Goal: Task Accomplishment & Management: Use online tool/utility

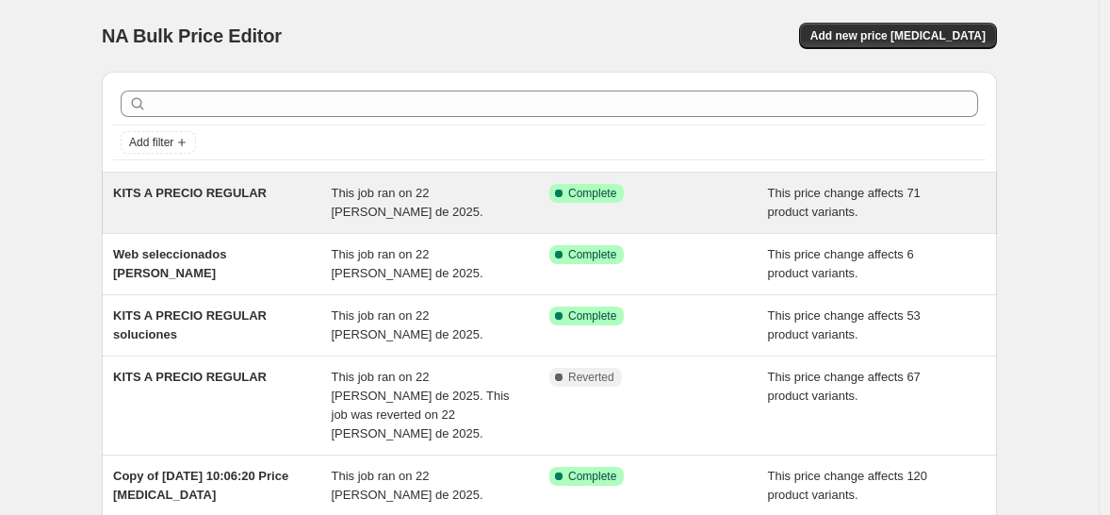
click at [383, 225] on div "KITS A PRECIO REGULAR This job ran on 22 [PERSON_NAME] de 2025. Success Complet…" at bounding box center [549, 202] width 895 height 60
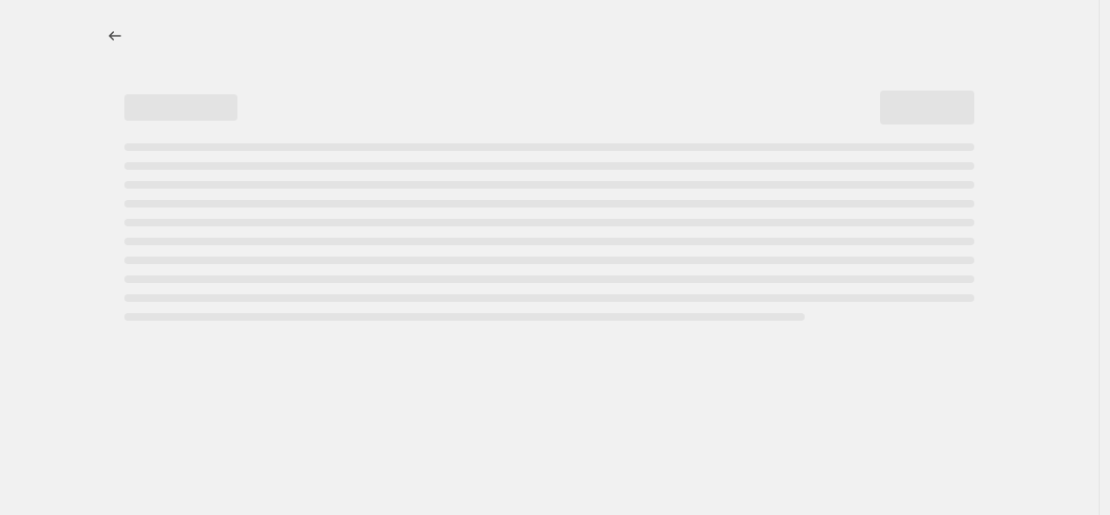
select select "ecap"
select select "no_change"
select select "collection"
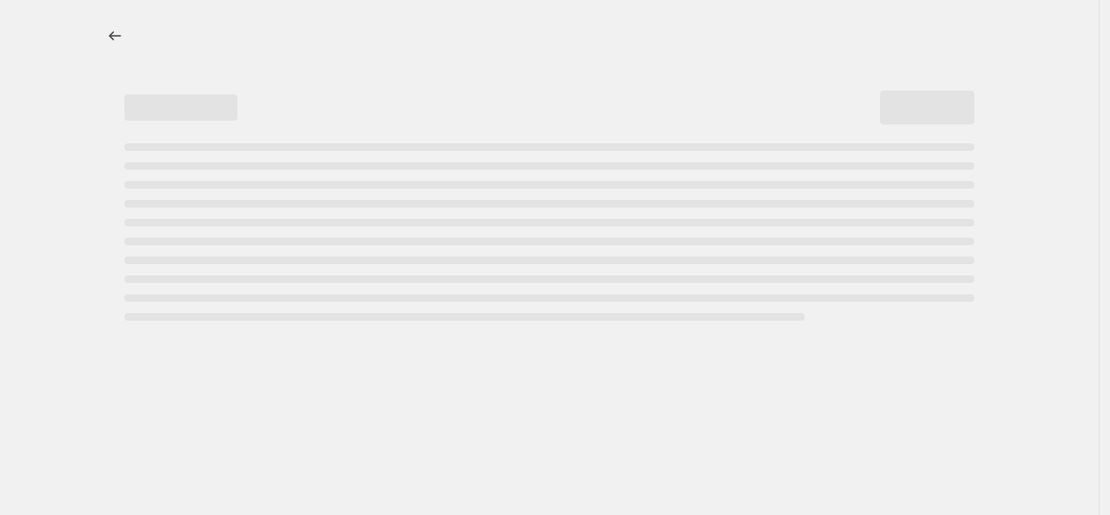
select select "collection"
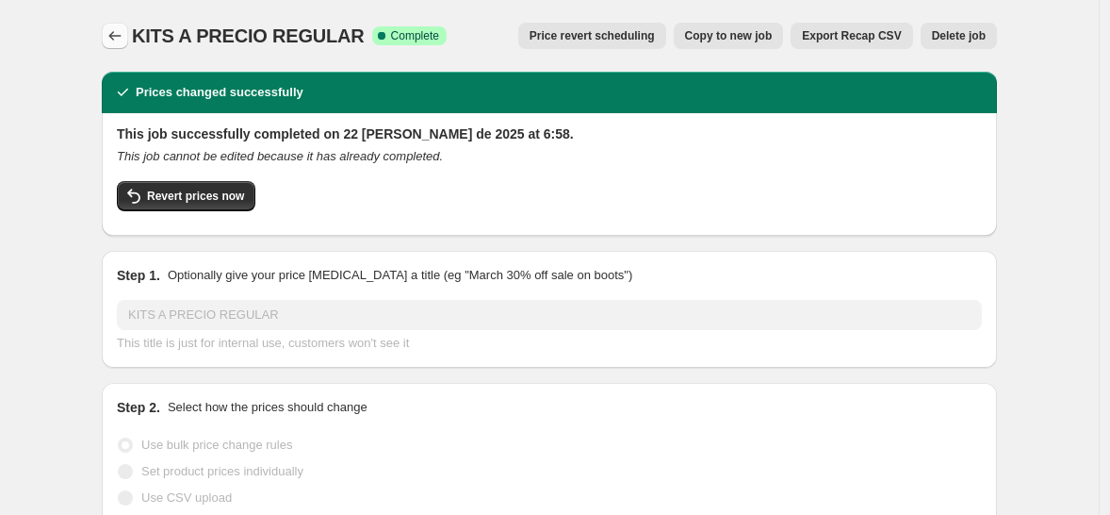
click at [108, 33] on button "Price change jobs" at bounding box center [115, 36] width 26 height 26
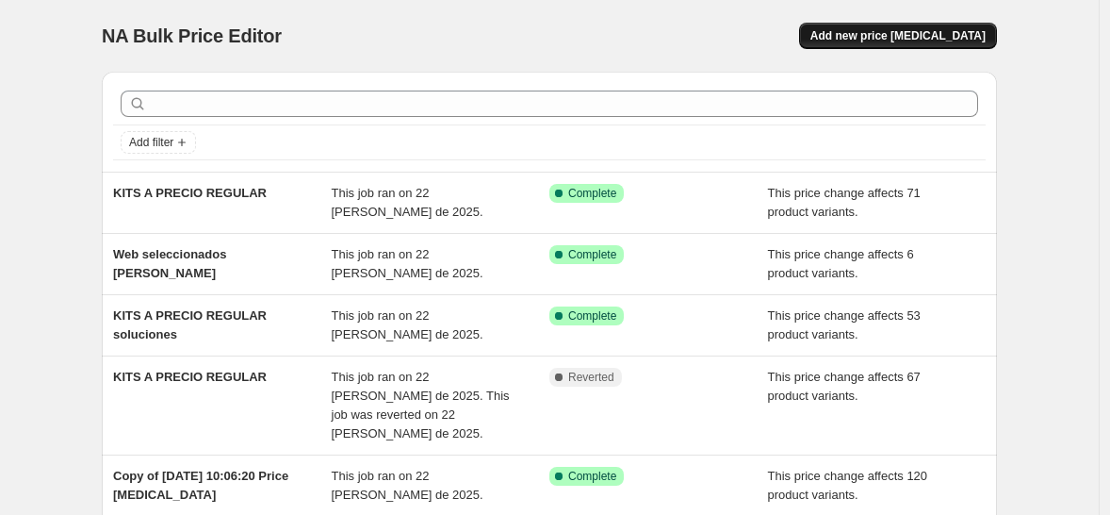
click at [918, 44] on button "Add new price [MEDICAL_DATA]" at bounding box center [898, 36] width 198 height 26
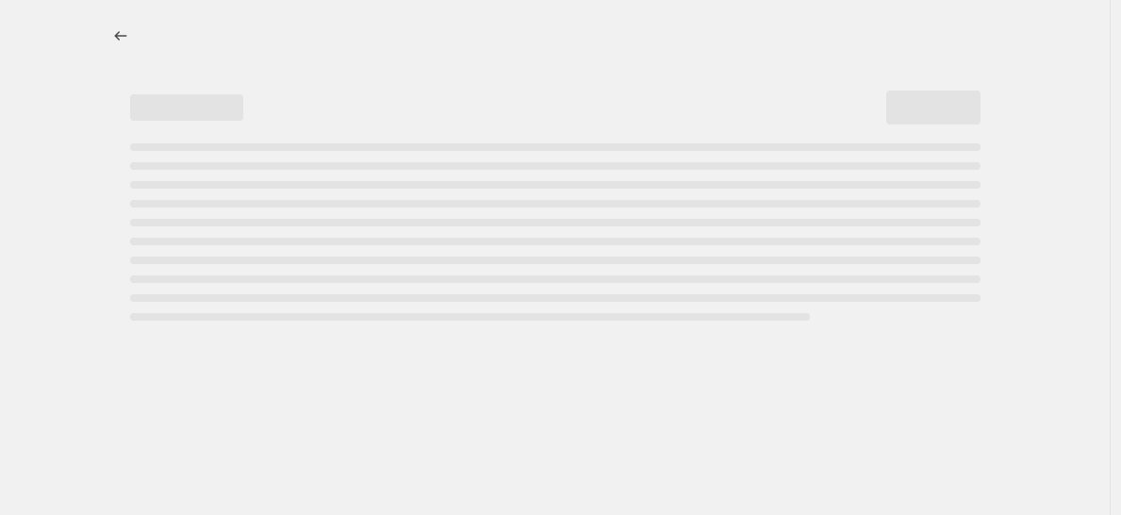
select select "percentage"
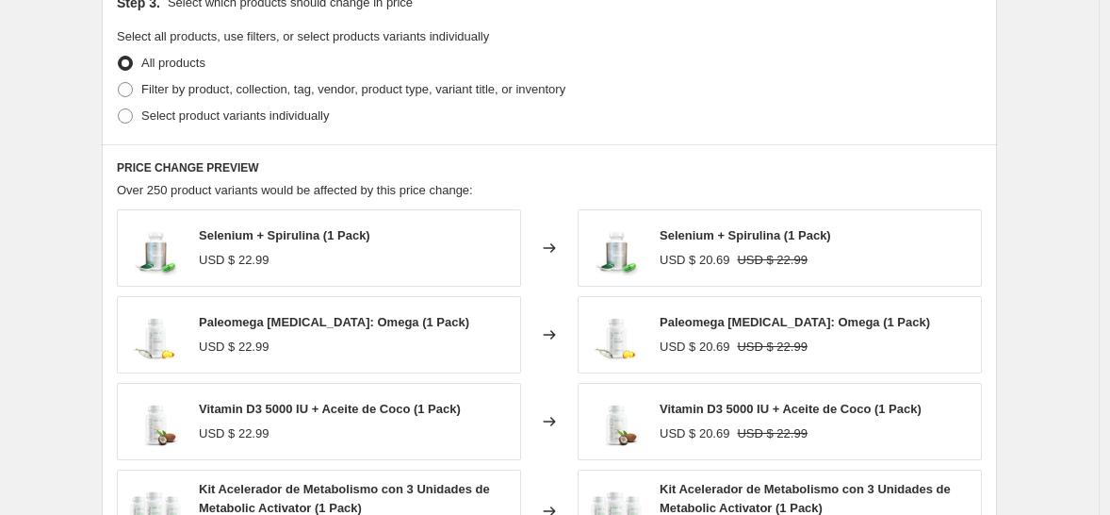
scroll to position [1375, 0]
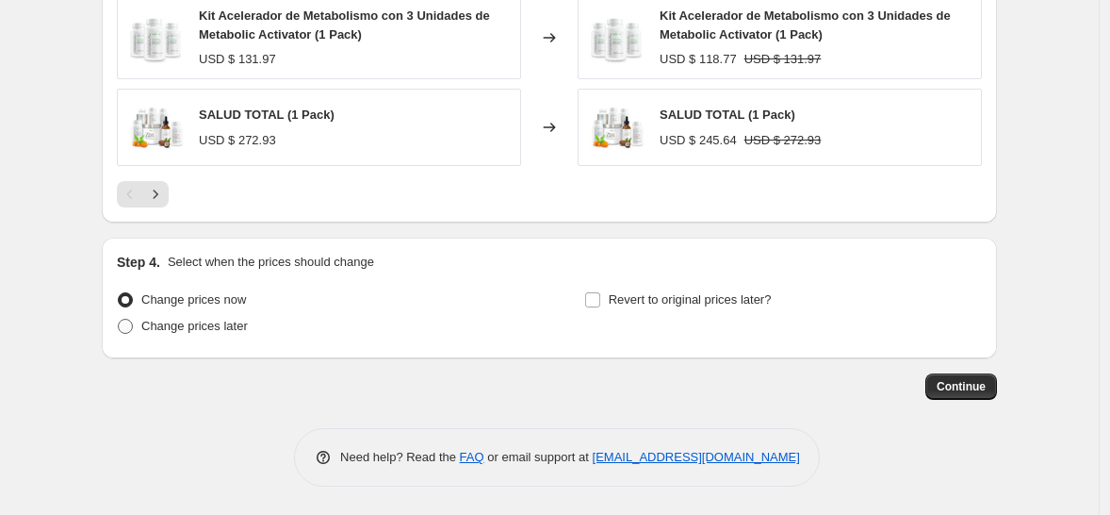
click at [134, 327] on span at bounding box center [125, 326] width 17 height 17
click at [119, 319] on input "Change prices later" at bounding box center [118, 319] width 1 height 1
radio input "true"
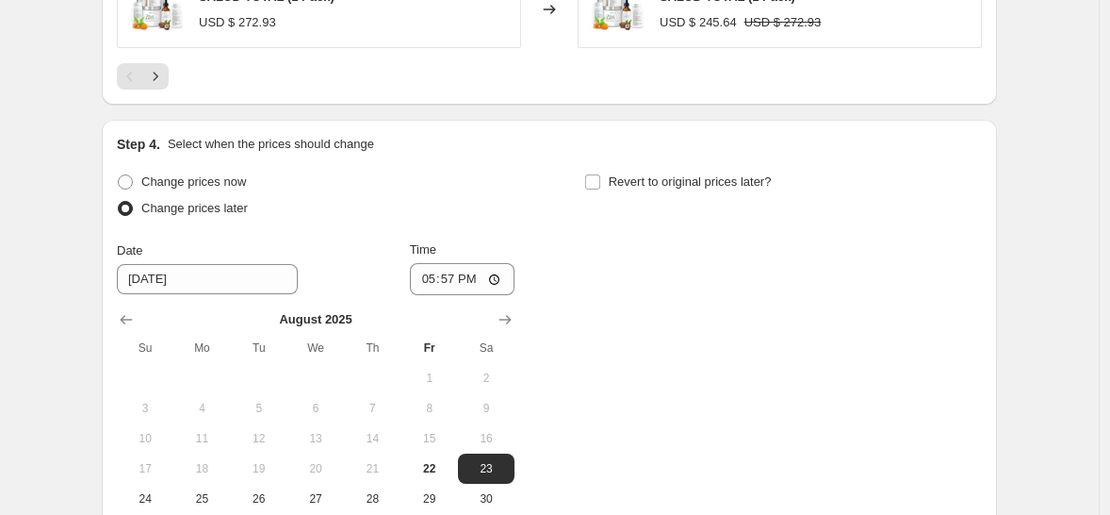
scroll to position [1508, 0]
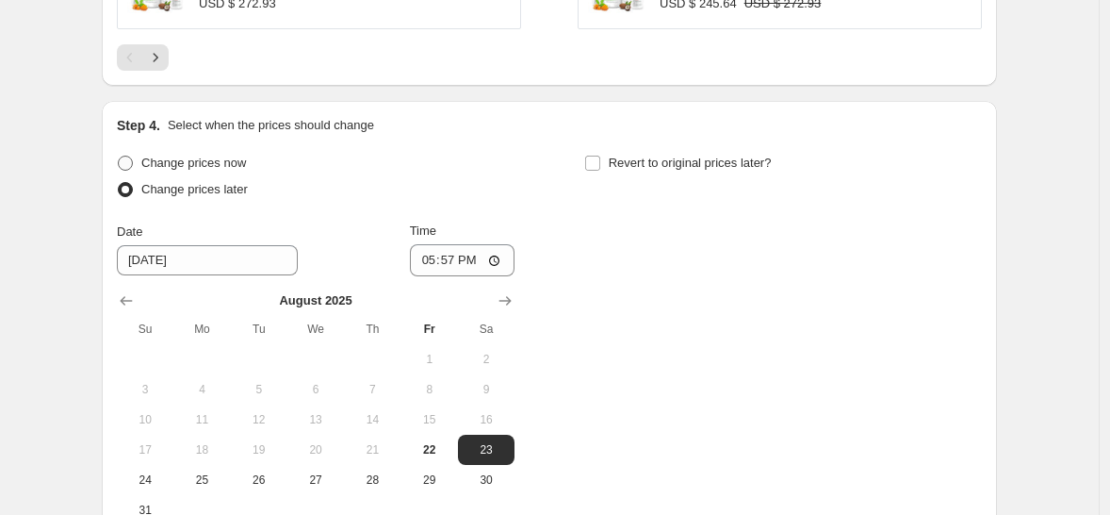
click at [128, 165] on span at bounding box center [125, 162] width 15 height 15
click at [119, 156] on input "Change prices now" at bounding box center [118, 155] width 1 height 1
radio input "true"
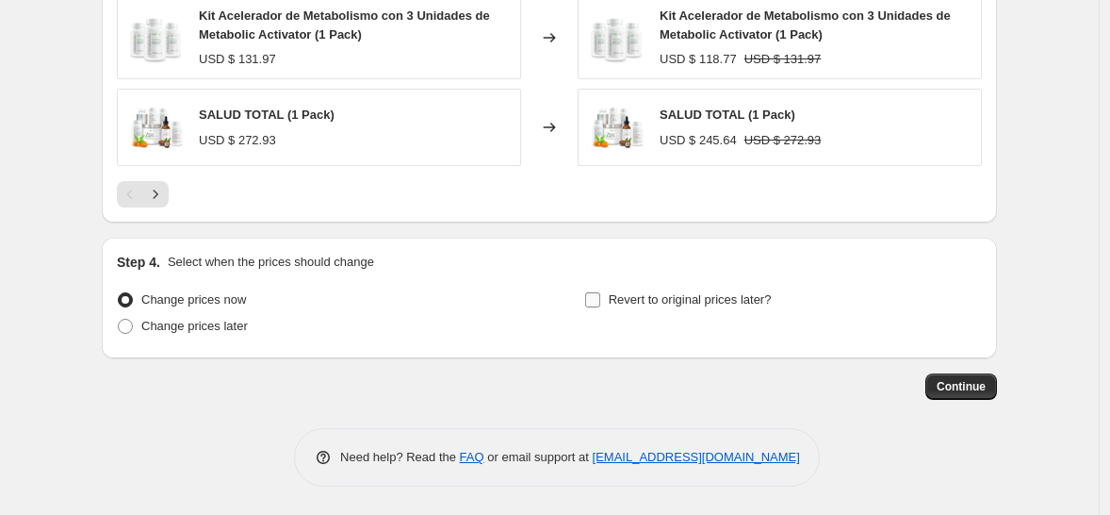
click at [600, 303] on input "Revert to original prices later?" at bounding box center [592, 299] width 15 height 15
checkbox input "true"
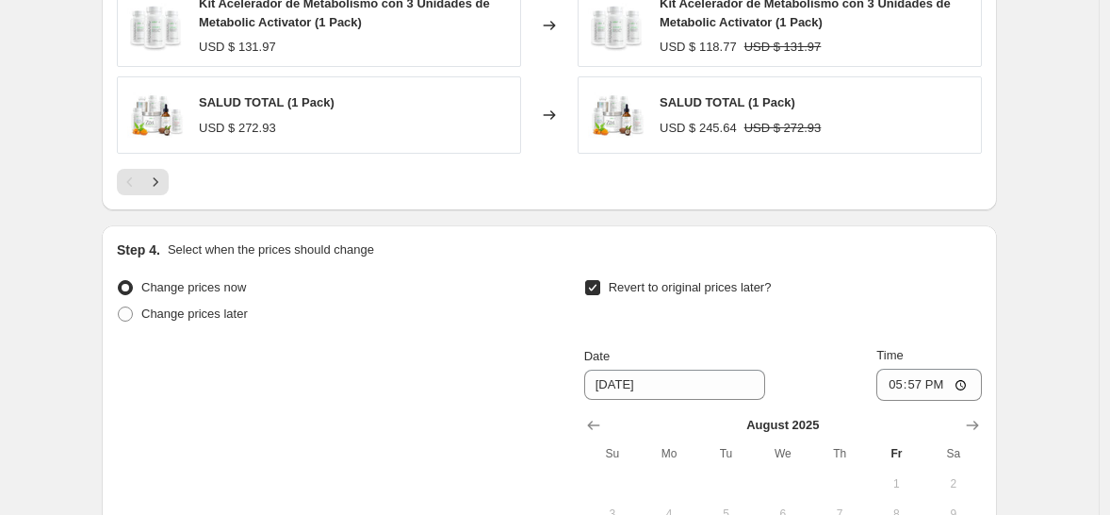
scroll to position [1565, 0]
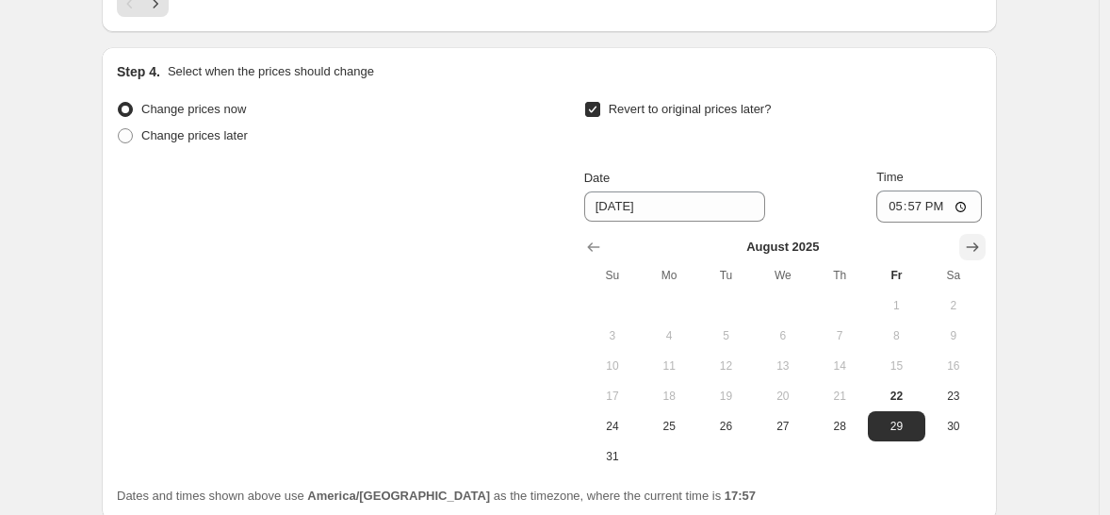
click at [972, 250] on icon "Show next month, September 2025" at bounding box center [972, 246] width 19 height 19
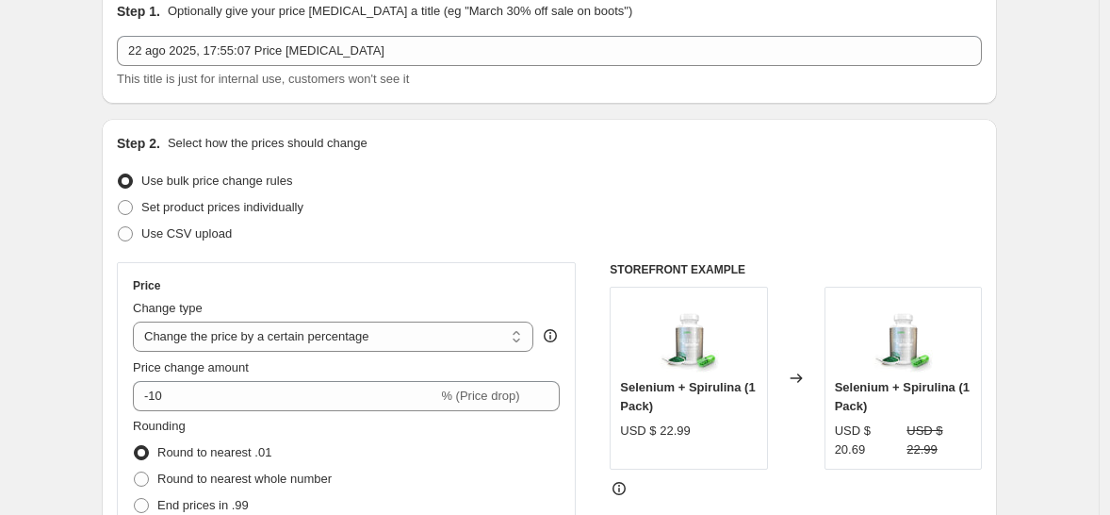
scroll to position [0, 0]
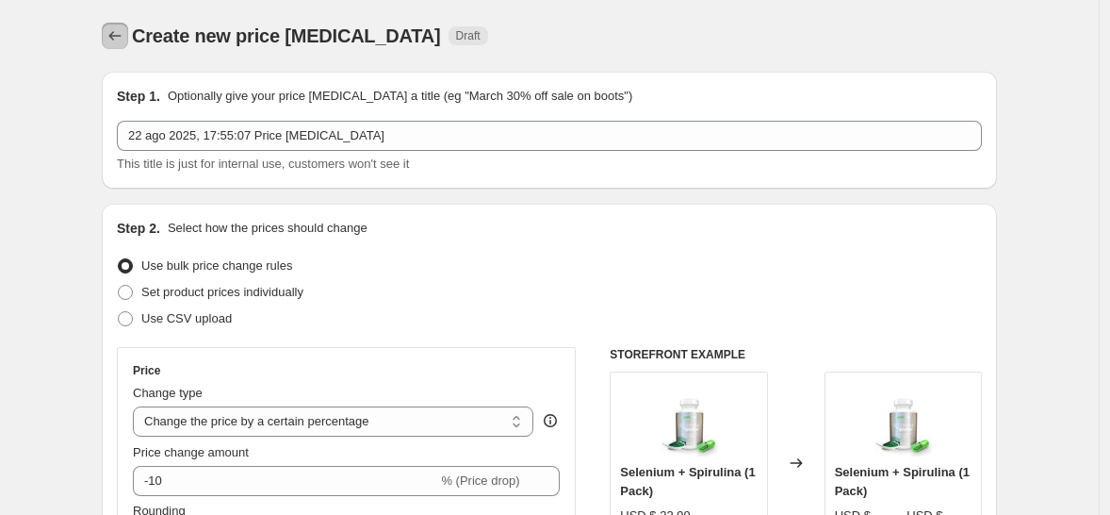
click at [124, 34] on icon "Price change jobs" at bounding box center [115, 35] width 19 height 19
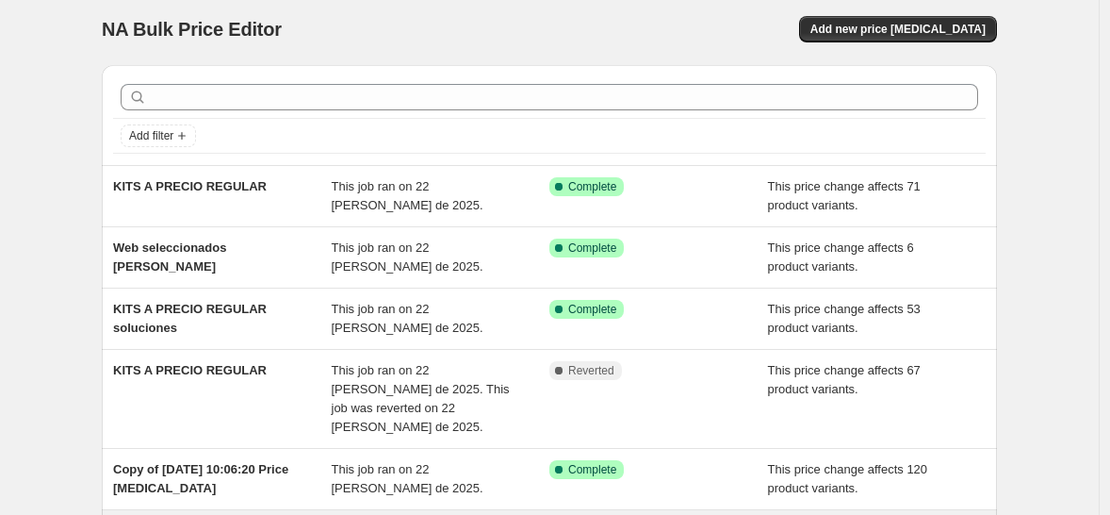
scroll to position [73, 0]
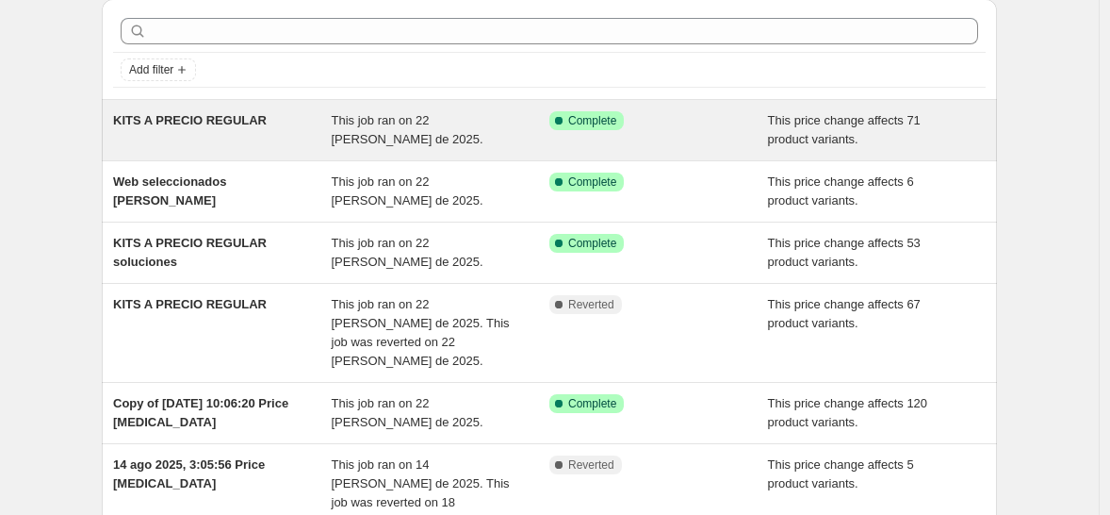
click at [217, 130] on div "KITS A PRECIO REGULAR" at bounding box center [222, 130] width 219 height 38
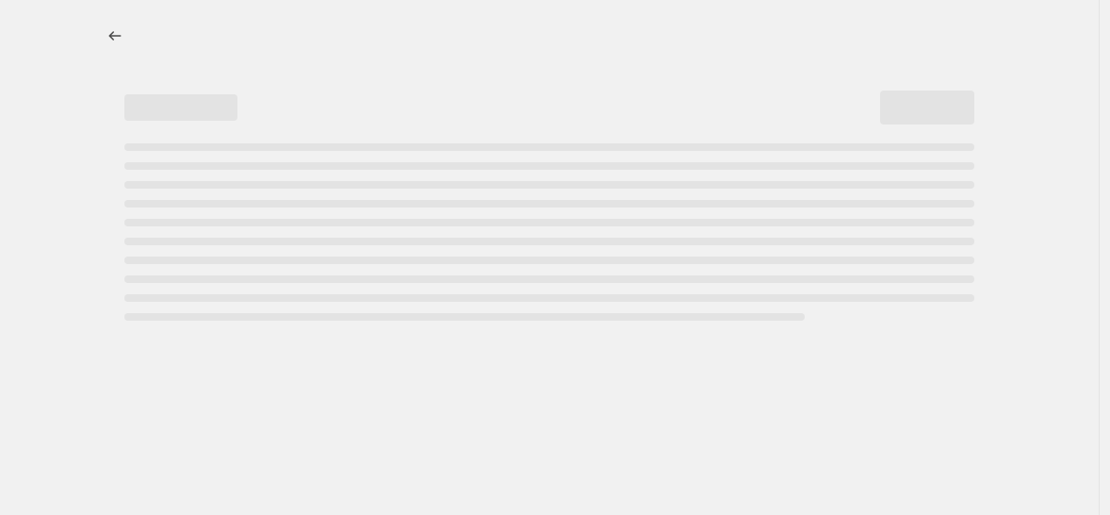
select select "ecap"
select select "no_change"
select select "collection"
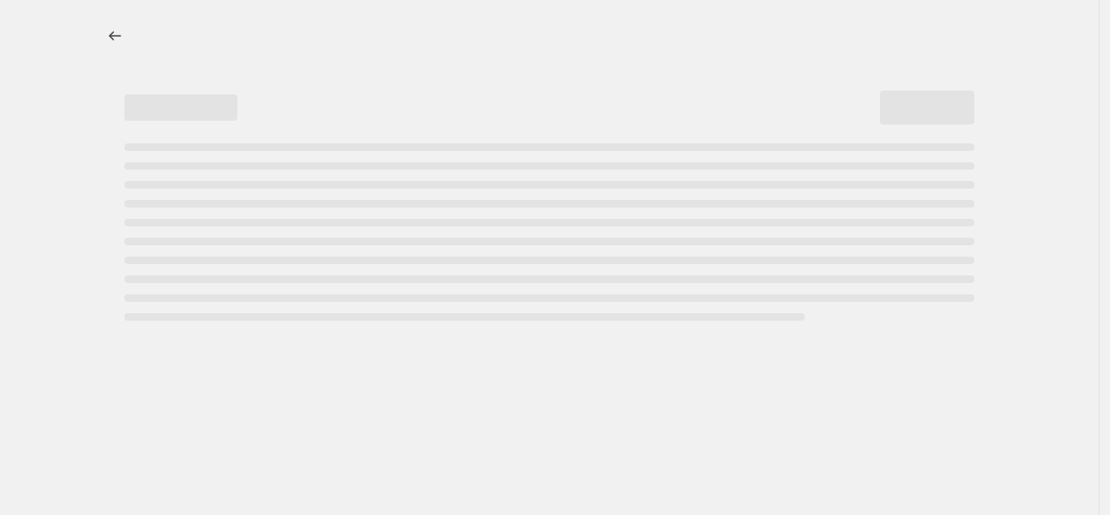
select select "collection"
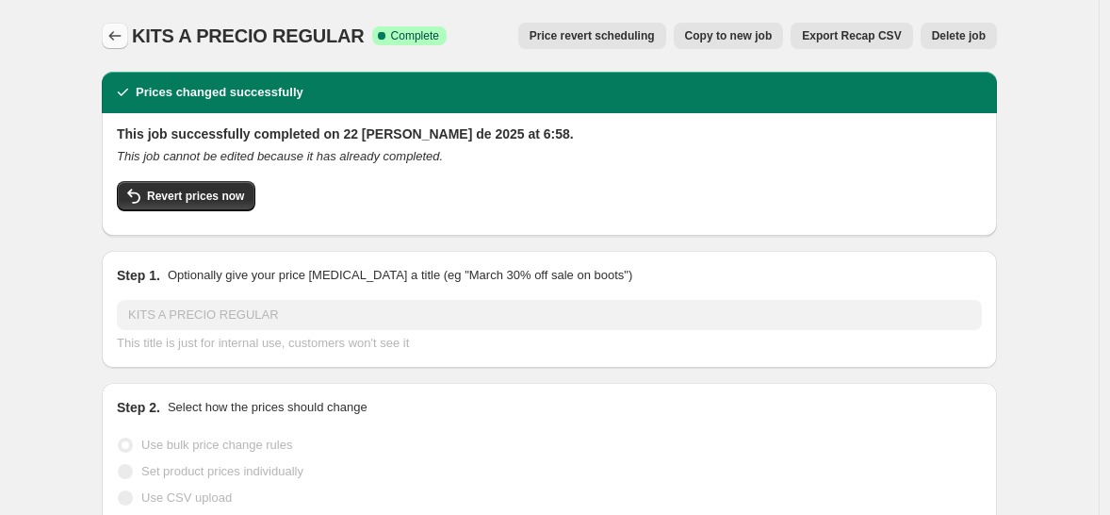
click at [115, 37] on icon "Price change jobs" at bounding box center [115, 35] width 19 height 19
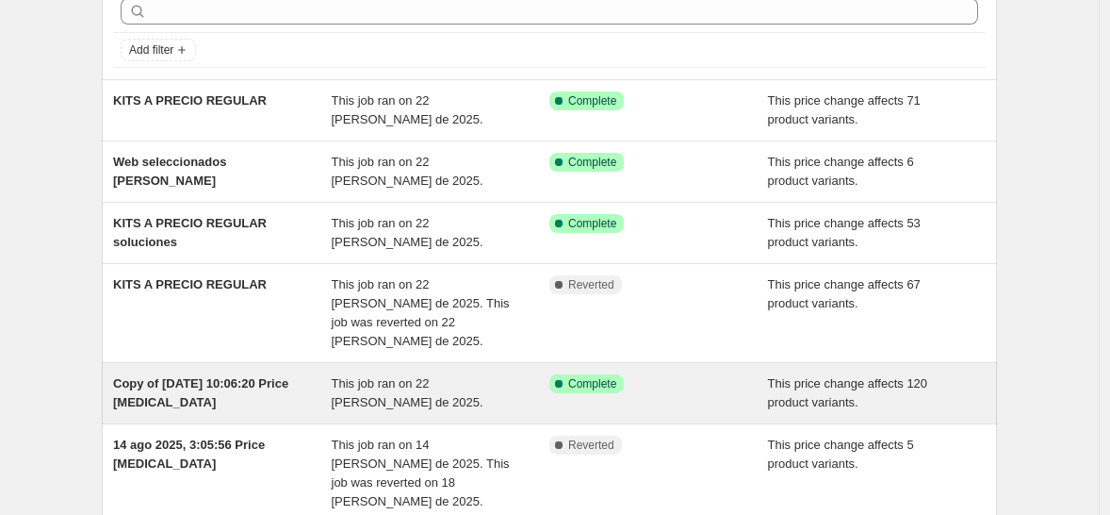
scroll to position [99, 0]
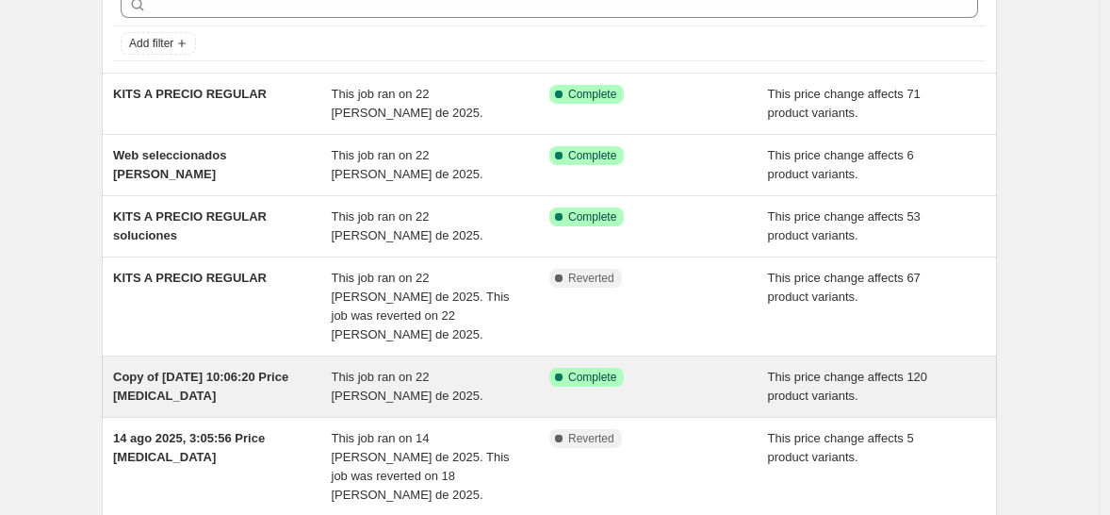
click at [298, 388] on div "Copy of 25 jul 2025, 10:06:20 Price change job This job ran on 22 de agosto de …" at bounding box center [549, 386] width 895 height 60
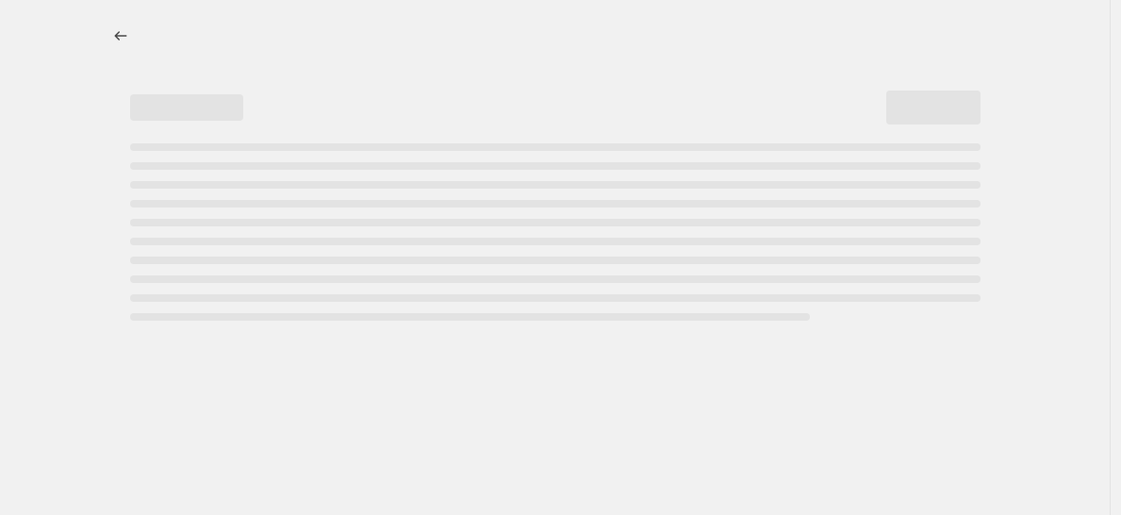
select select "ecap"
select select "no_change"
select select "collection"
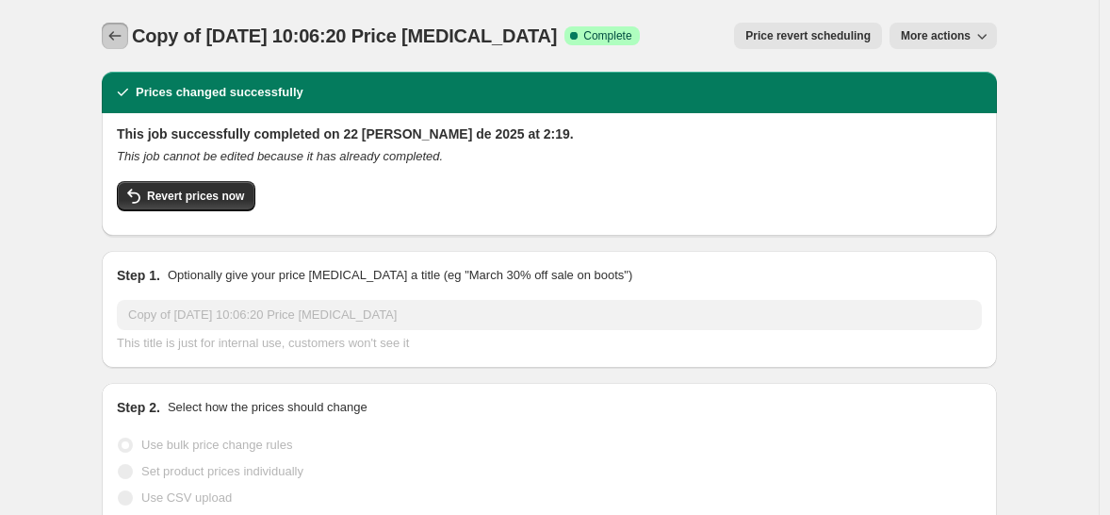
click at [113, 42] on icon "Price change jobs" at bounding box center [115, 35] width 19 height 19
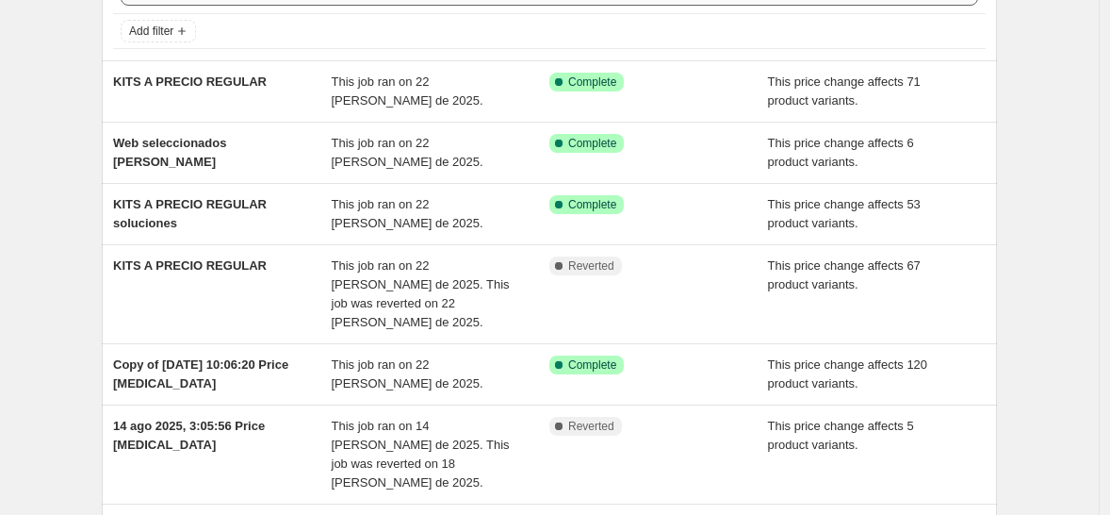
scroll to position [110, 0]
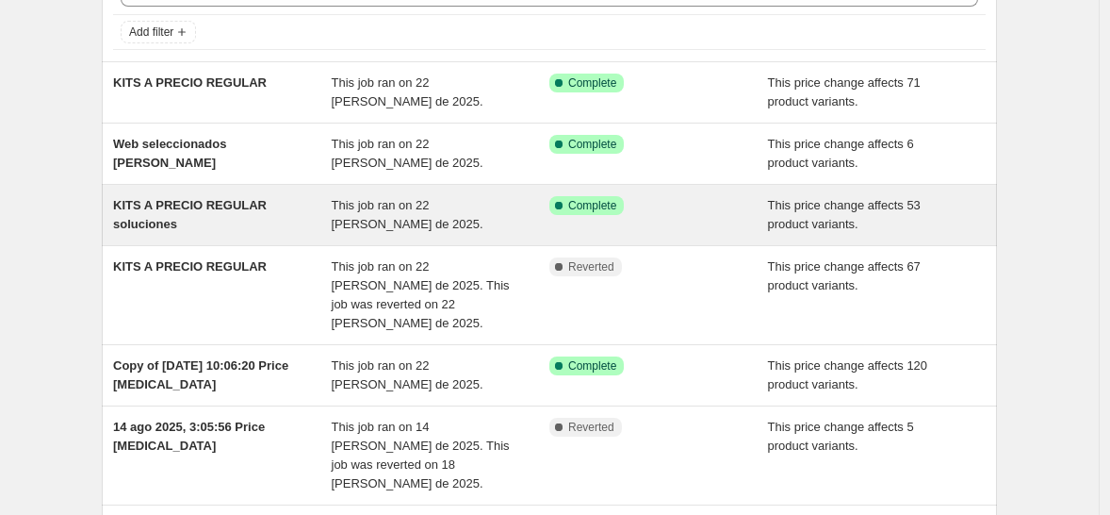
click at [299, 221] on div "KITS A PRECIO REGULAR soluciones" at bounding box center [222, 215] width 219 height 38
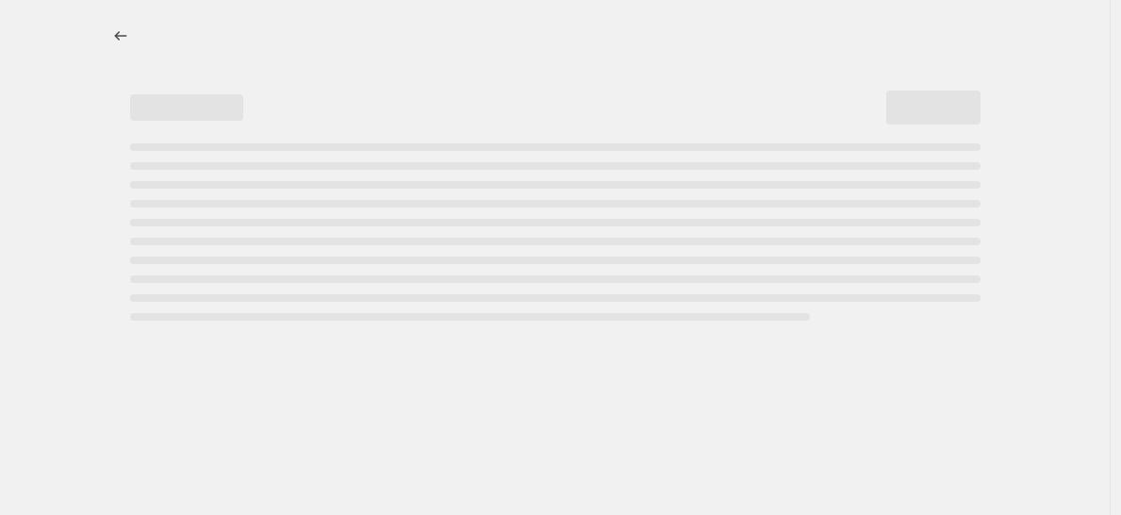
select select "ecap"
select select "no_change"
select select "collection"
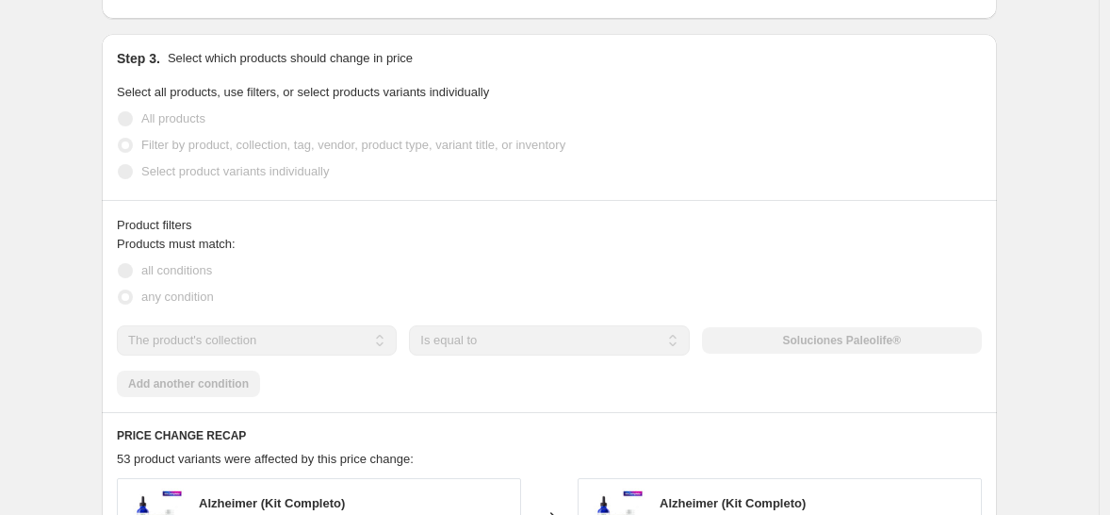
scroll to position [417, 0]
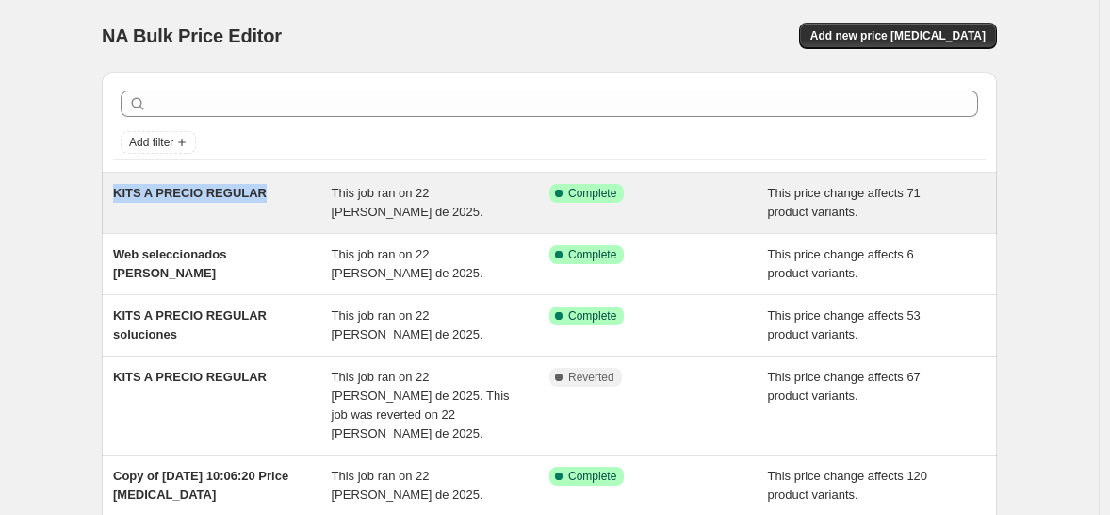
drag, startPoint x: 266, startPoint y: 193, endPoint x: 115, endPoint y: 196, distance: 150.8
click at [115, 196] on div "KITS A PRECIO REGULAR This job ran on 22 [PERSON_NAME] de 2025. Success Complet…" at bounding box center [549, 202] width 895 height 60
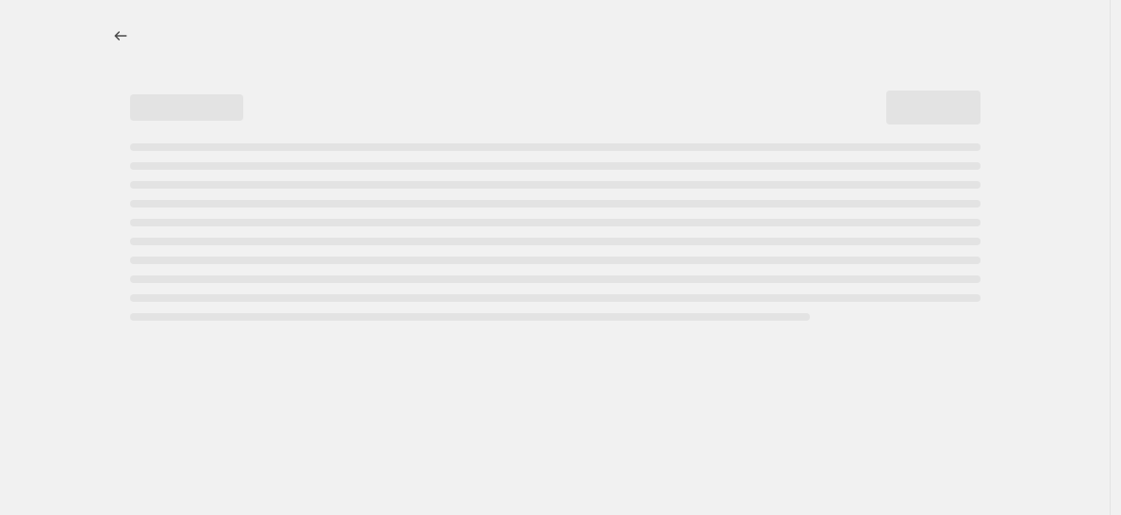
select select "ecap"
select select "no_change"
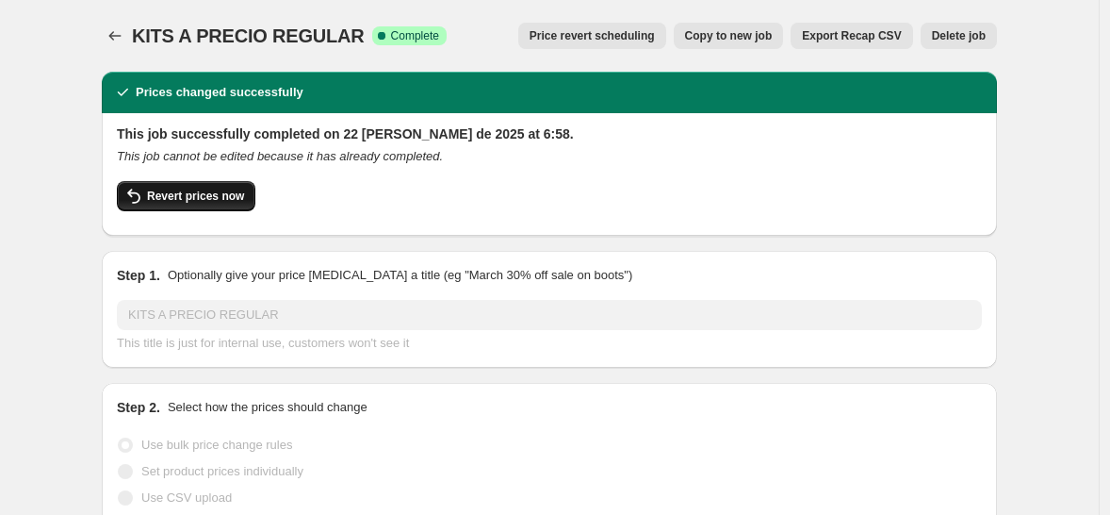
select select "collection"
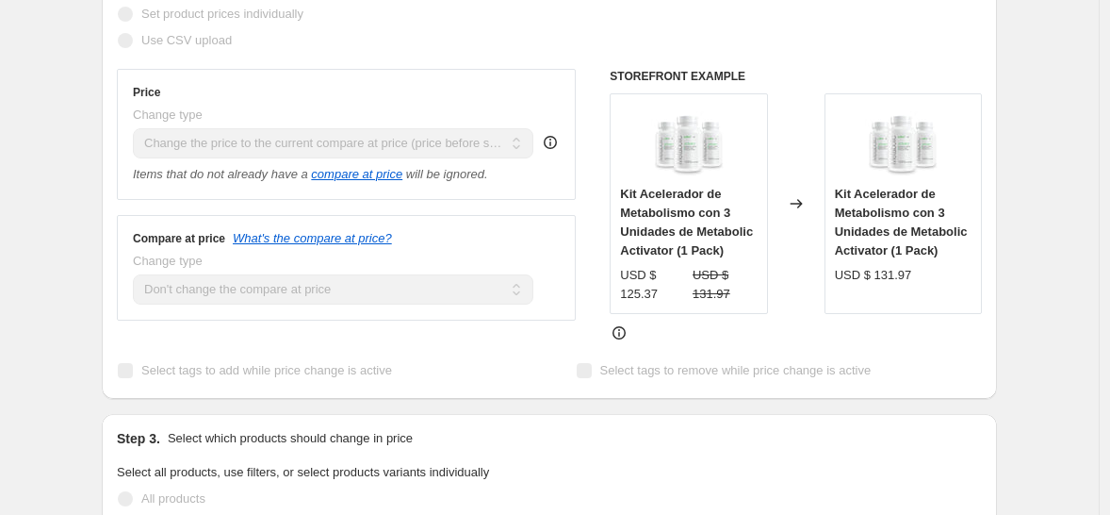
scroll to position [466, 0]
